Goal: Task Accomplishment & Management: Manage account settings

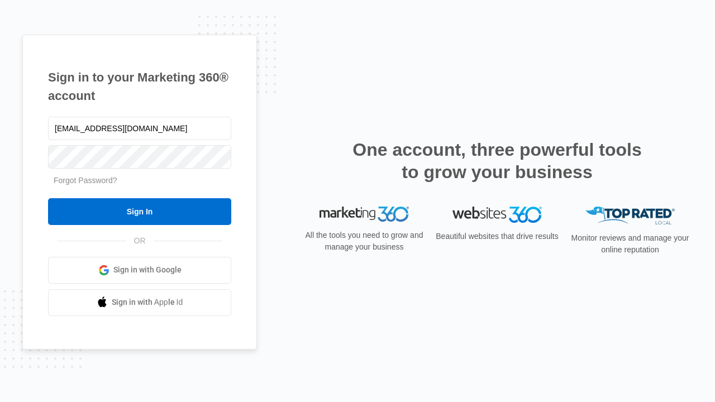
type input "dankie614@gmail.com"
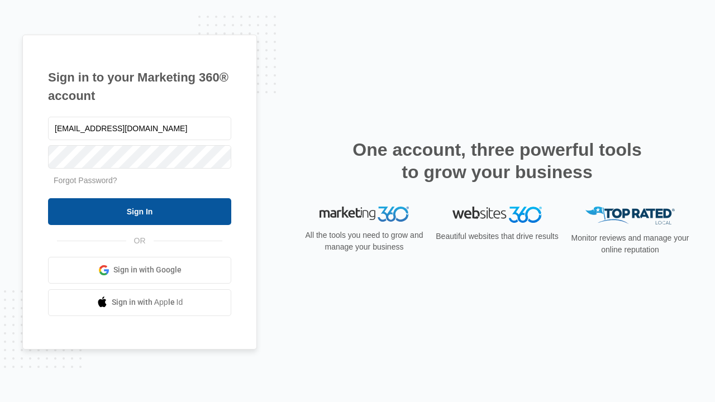
click at [140, 211] on input "Sign In" at bounding box center [139, 211] width 183 height 27
